Goal: Find specific page/section: Find specific page/section

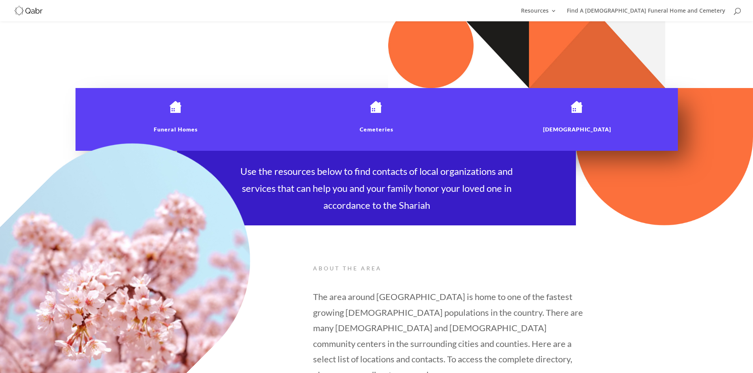
scroll to position [348, 0]
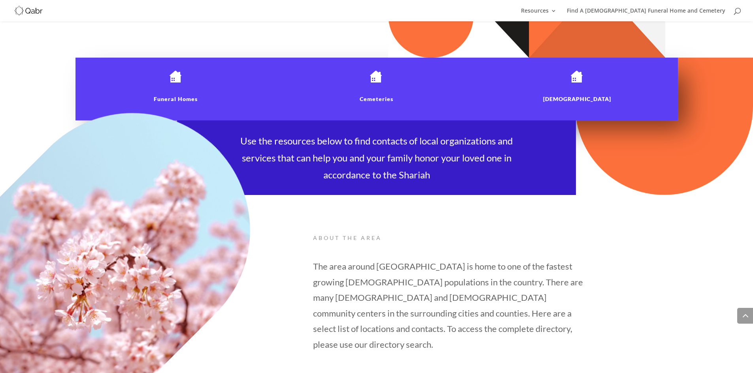
click at [174, 87] on div "Funeral Homes" at bounding box center [175, 88] width 169 height 37
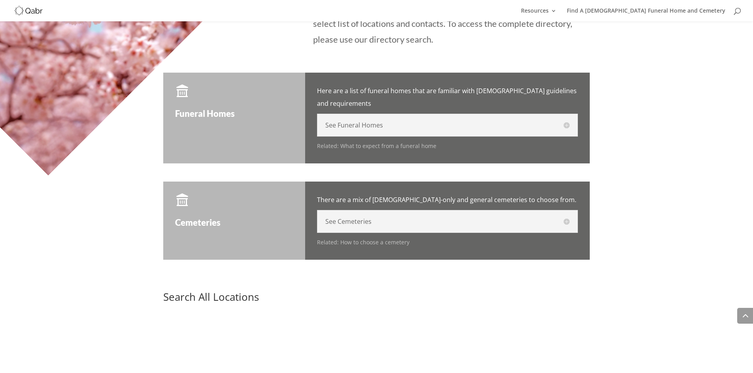
scroll to position [652, 0]
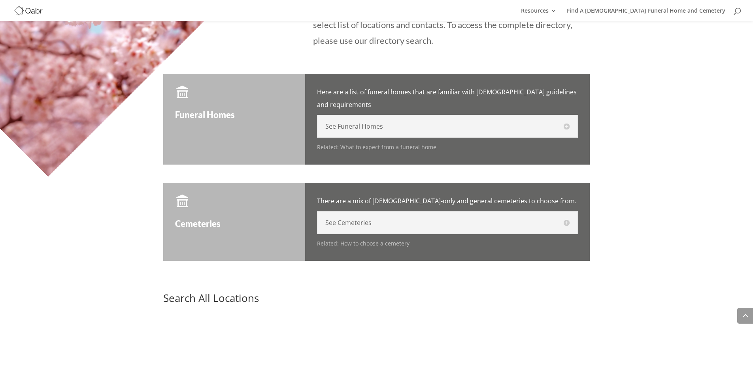
click at [387, 119] on div "See Funeral Homes Janaza Services of Georgia 678-915-1881 info@janazaga.com 292…" at bounding box center [447, 126] width 261 height 23
click at [349, 142] on p "Related: What to expect from a funeral home" at bounding box center [447, 147] width 261 height 11
click at [336, 142] on p "Related: What to expect from a funeral home" at bounding box center [447, 147] width 261 height 11
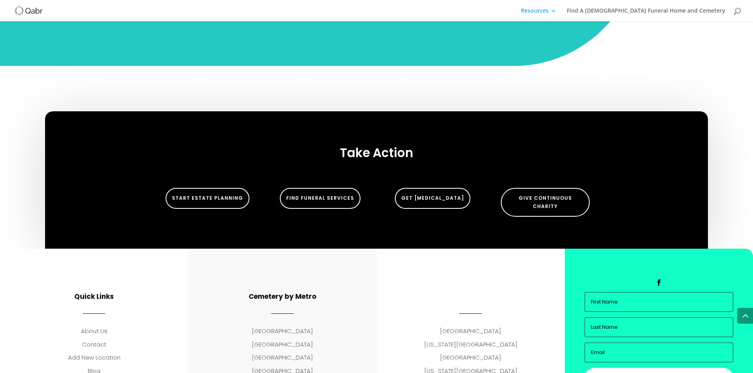
scroll to position [2126, 0]
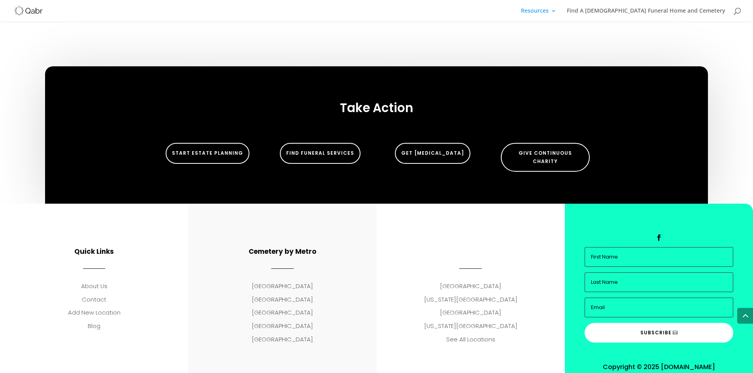
click at [633, 373] on link "Privacy Policy" at bounding box center [639, 377] width 35 height 8
